Goal: Transaction & Acquisition: Purchase product/service

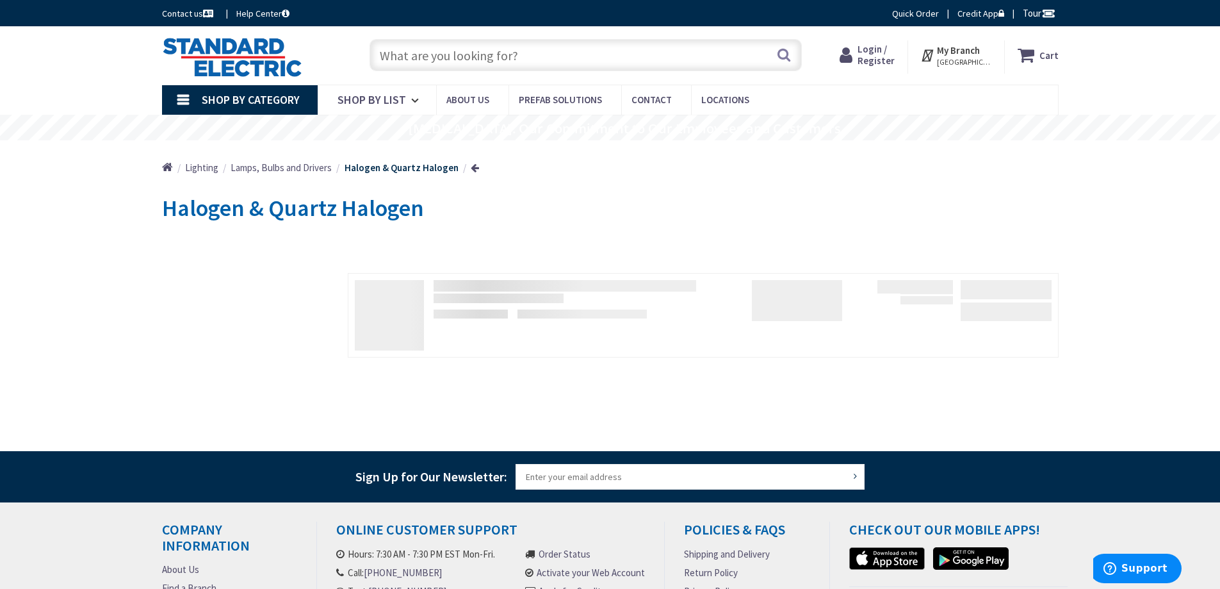
click at [280, 102] on span "Shop By Category" at bounding box center [251, 99] width 98 height 15
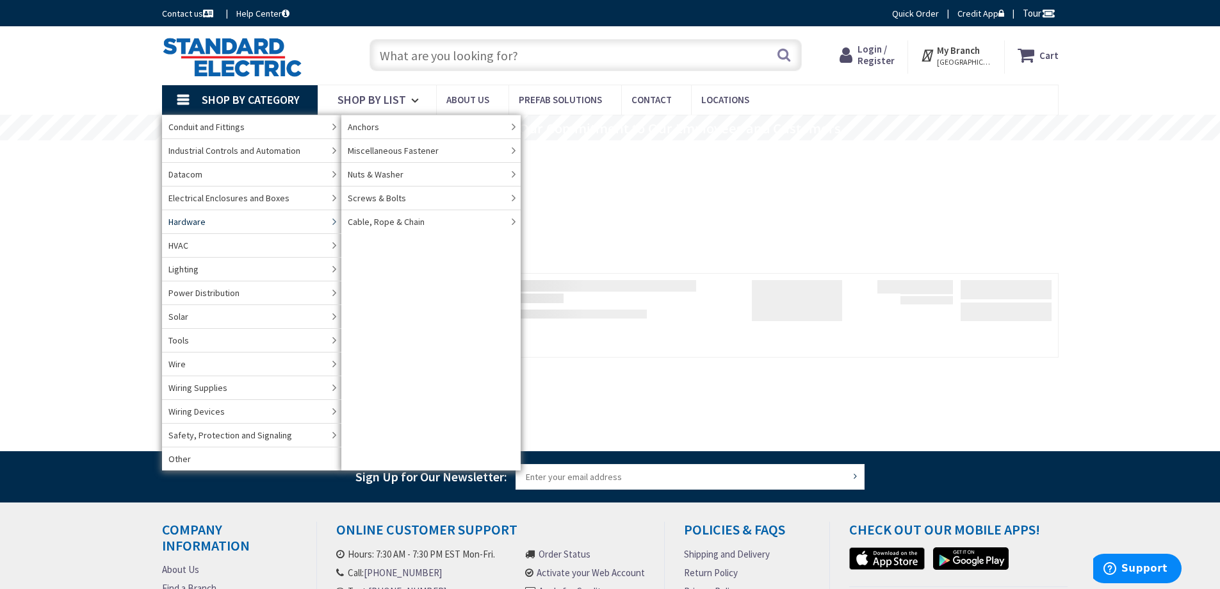
click at [200, 222] on span "Hardware" at bounding box center [186, 221] width 37 height 13
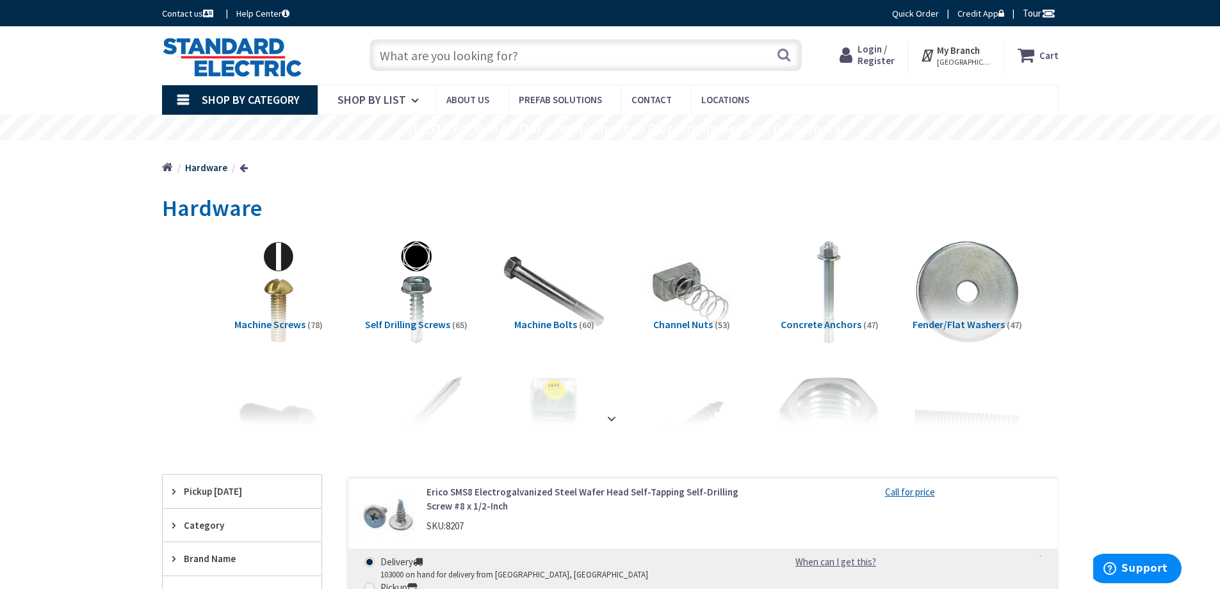
scroll to position [128, 0]
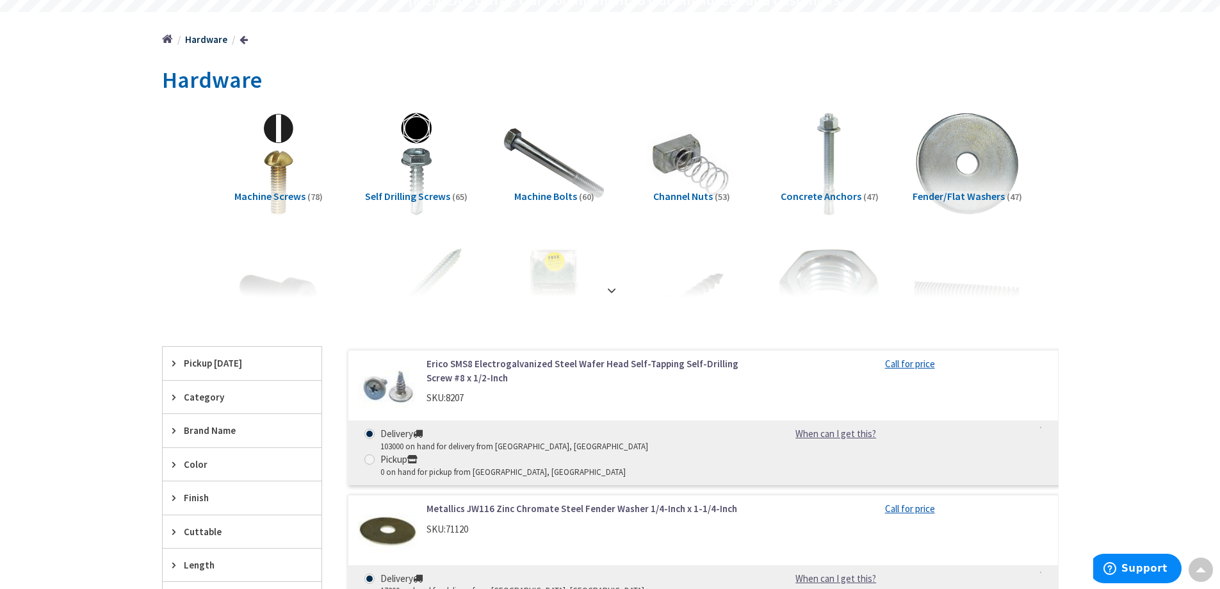
click at [584, 366] on link "Erico SMS8 Electrogalvanized Steel Wafer Head Self-Tapping Self-Drilling Screw …" at bounding box center [590, 371] width 326 height 28
click at [599, 367] on link "Erico SMS8 Electrogalvanized Steel Wafer Head Self-Tapping Self-Drilling Screw …" at bounding box center [590, 371] width 326 height 28
